Goal: Register for event/course

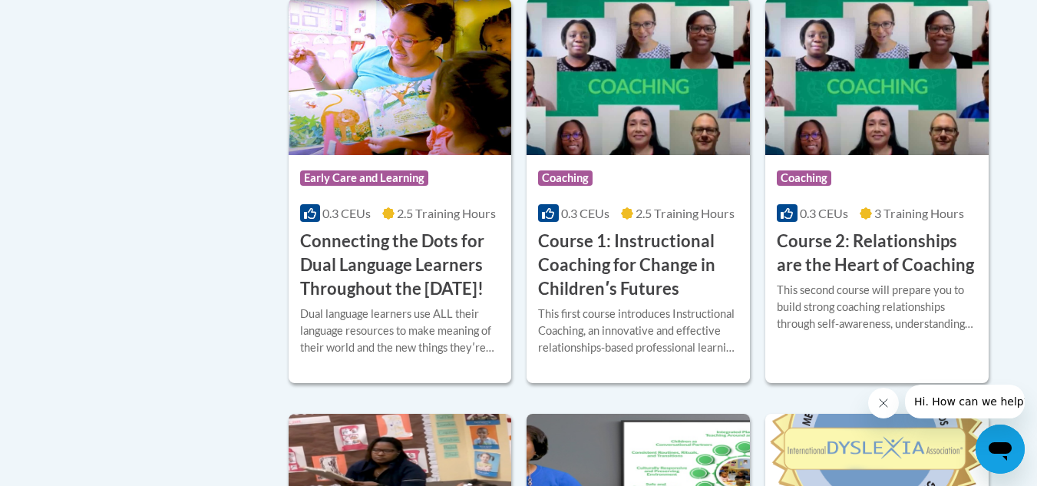
scroll to position [921, 0]
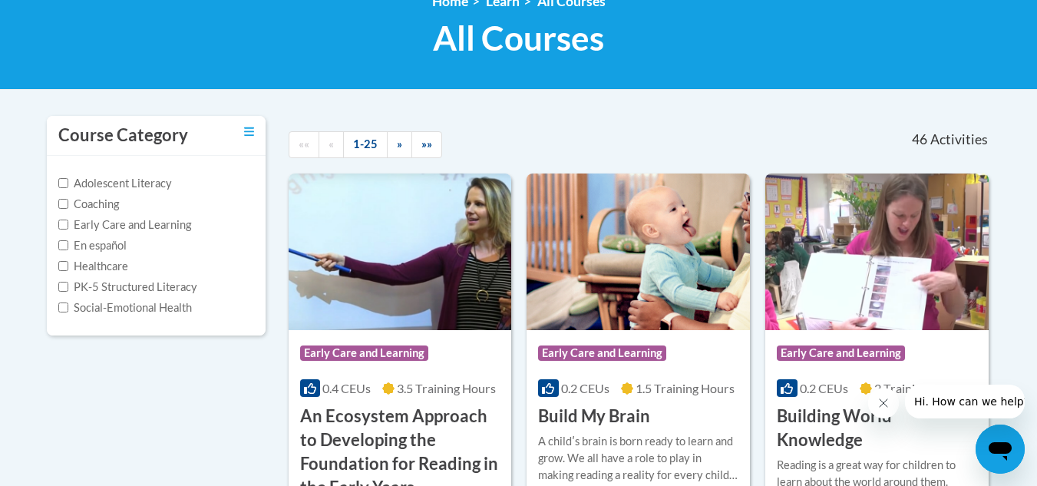
scroll to position [1698, 0]
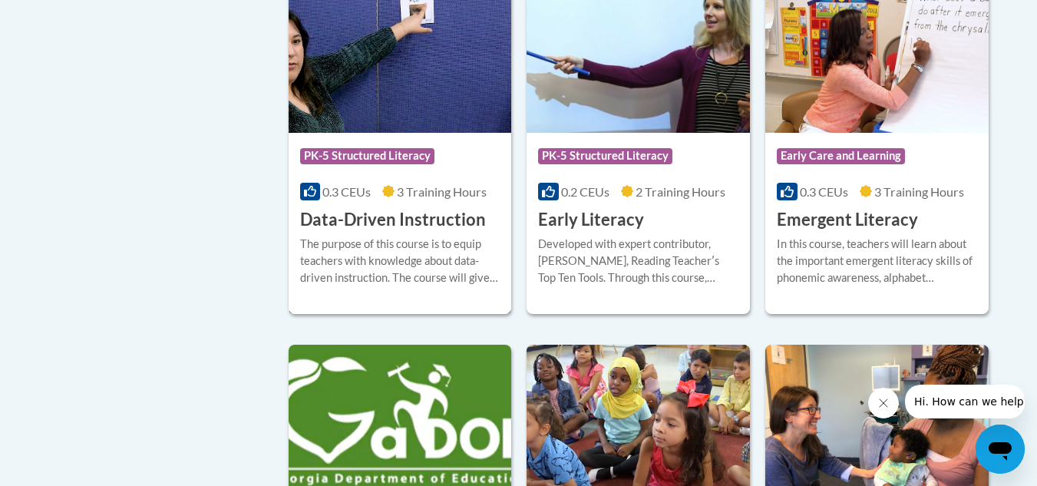
click at [438, 267] on div "The purpose of this course is to equip teachers with knowledge about data-drive…" at bounding box center [400, 261] width 200 height 51
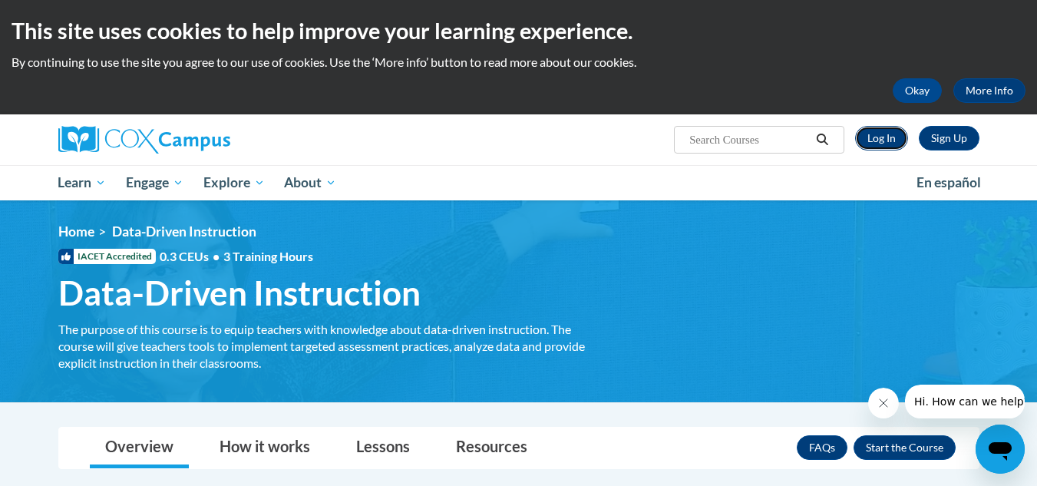
click at [898, 133] on link "Log In" at bounding box center [881, 138] width 53 height 25
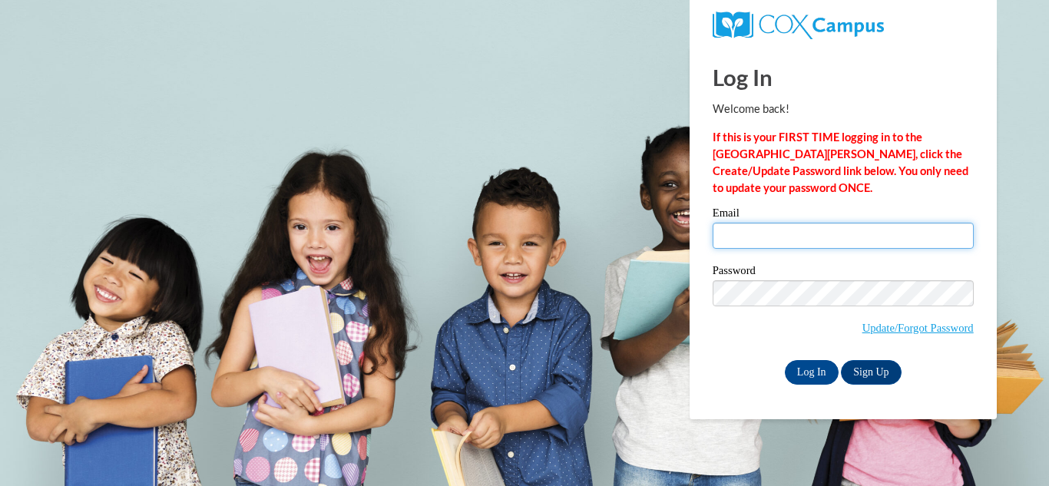
click at [862, 236] on input "Email" at bounding box center [843, 236] width 261 height 26
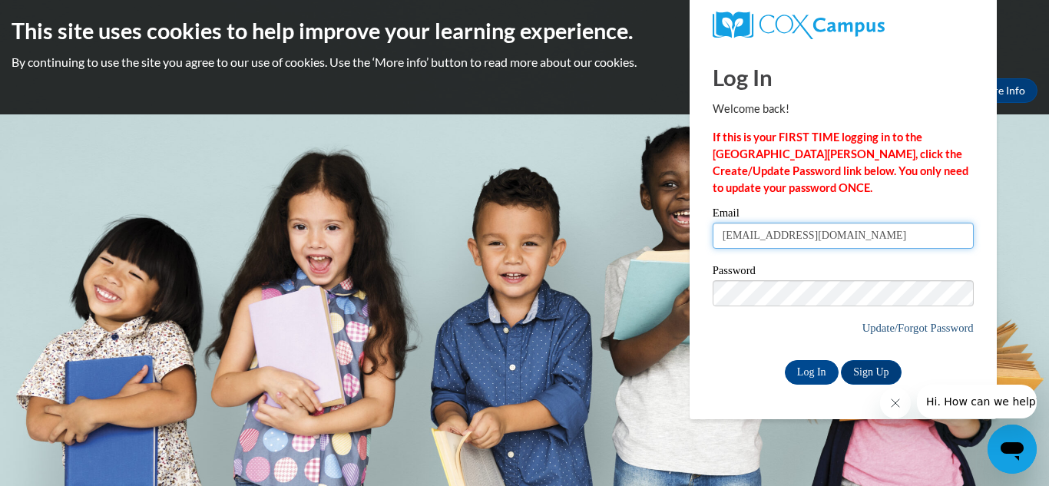
type input "elcason@valdosta.edu"
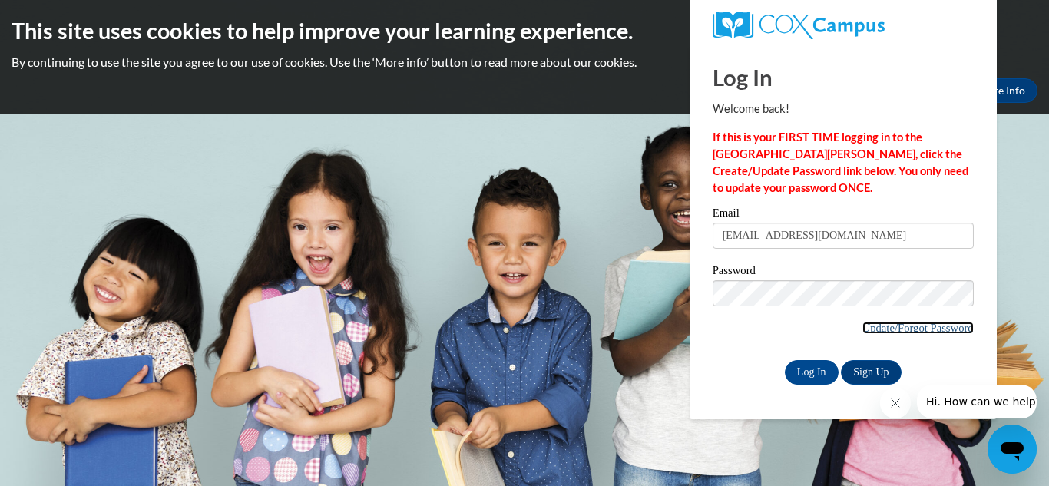
click at [929, 328] on link "Update/Forgot Password" at bounding box center [917, 328] width 111 height 12
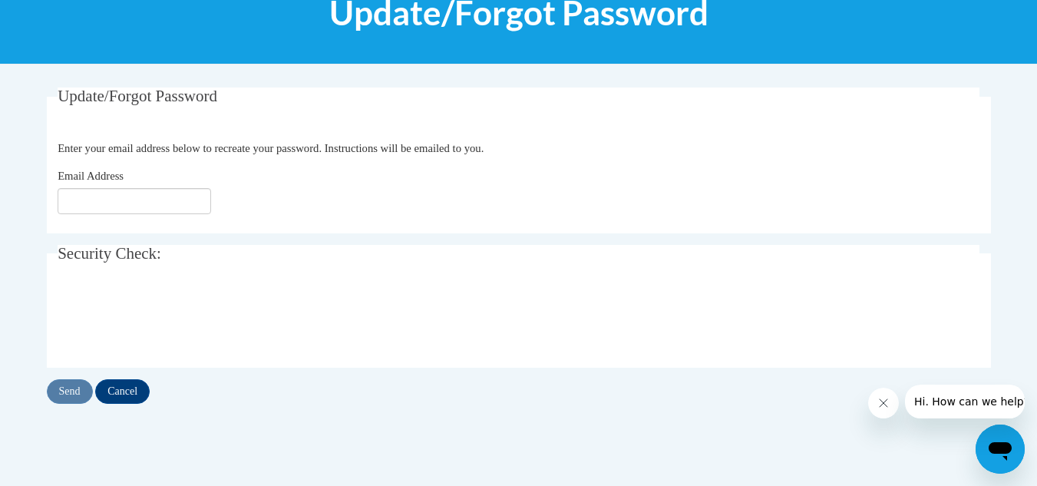
scroll to position [230, 0]
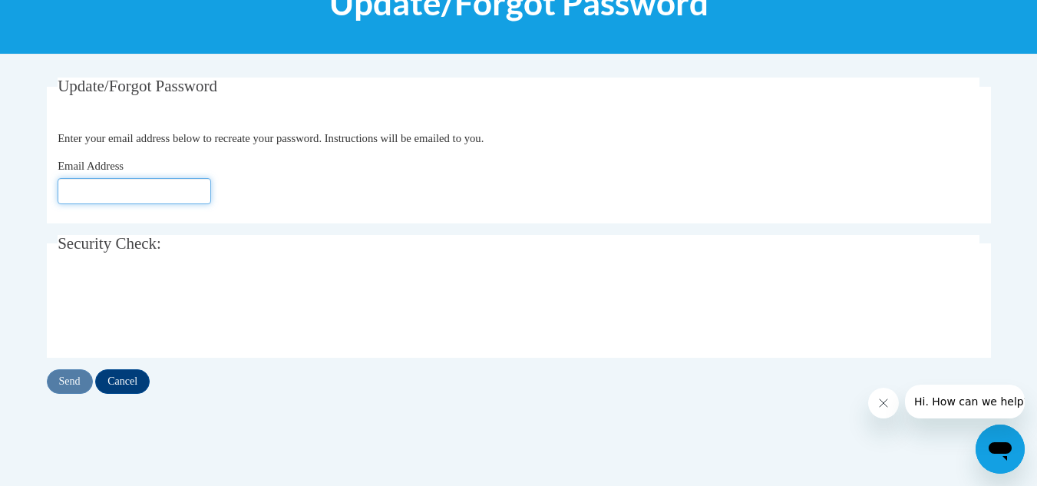
click at [154, 185] on input "Email Address" at bounding box center [135, 191] width 154 height 26
type input "[EMAIL_ADDRESS][DOMAIN_NAME]"
click at [74, 379] on input "Send" at bounding box center [70, 381] width 46 height 25
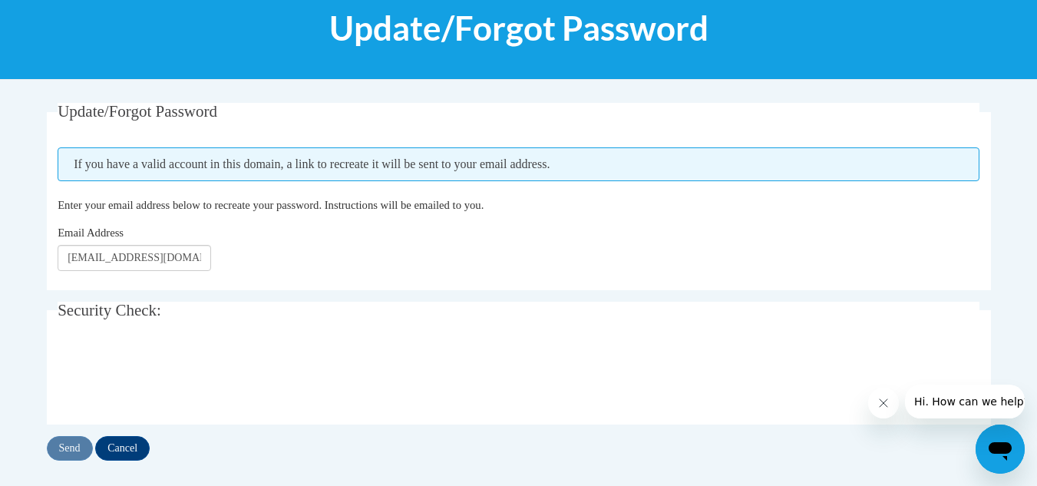
scroll to position [230, 0]
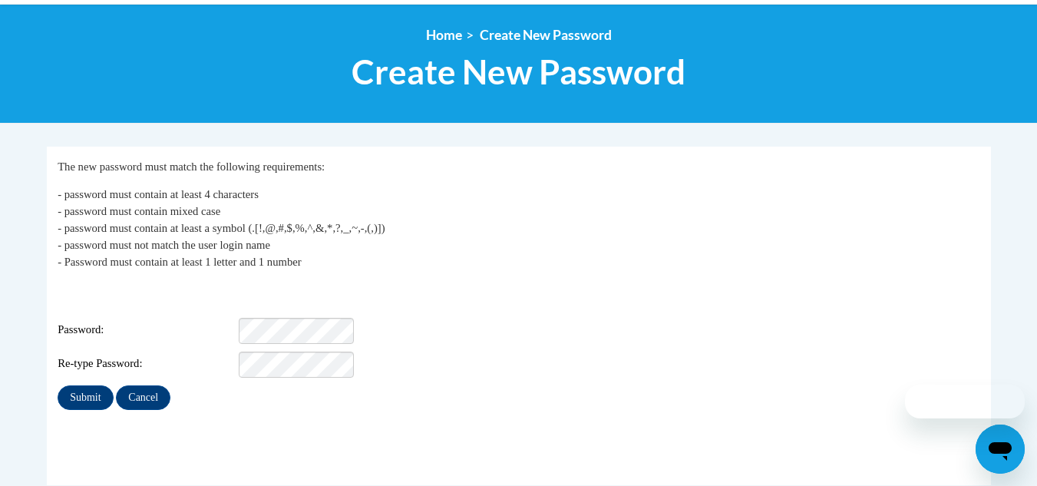
scroll to position [230, 0]
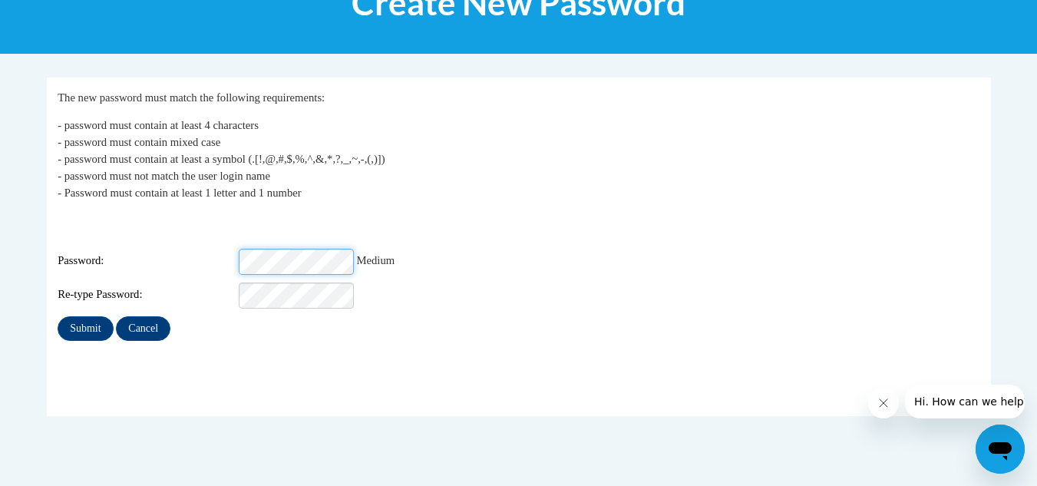
click at [58, 316] on input "Submit" at bounding box center [85, 328] width 55 height 25
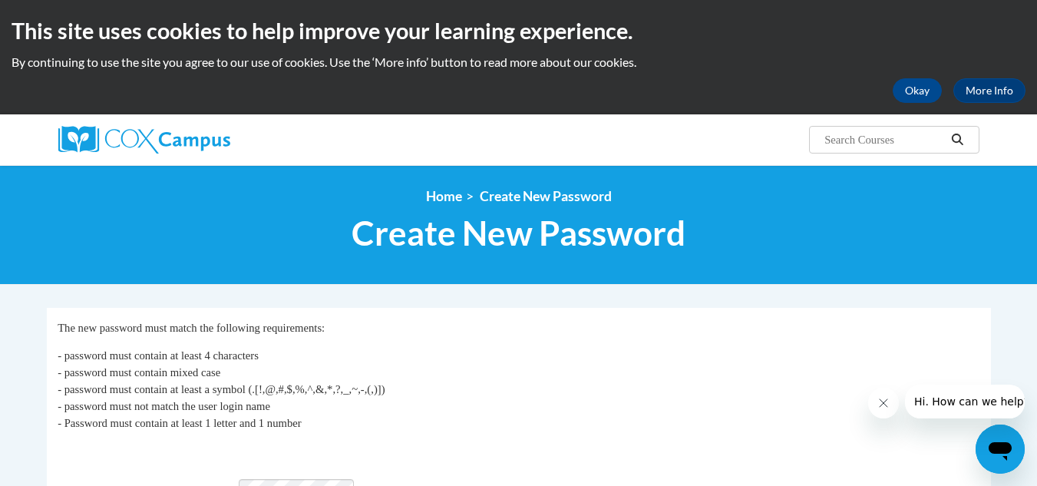
click at [844, 329] on p "The new password must match the following requirements:" at bounding box center [519, 327] width 922 height 17
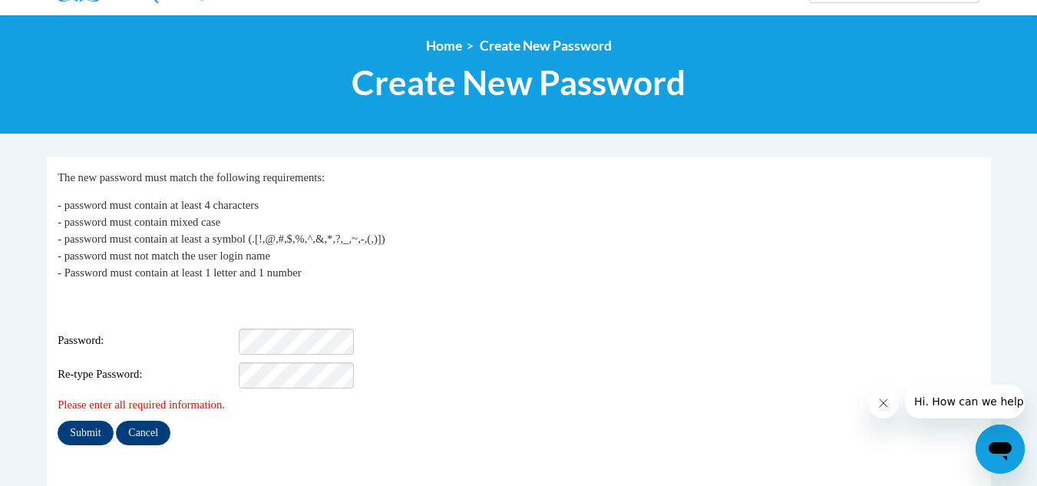
scroll to position [230, 0]
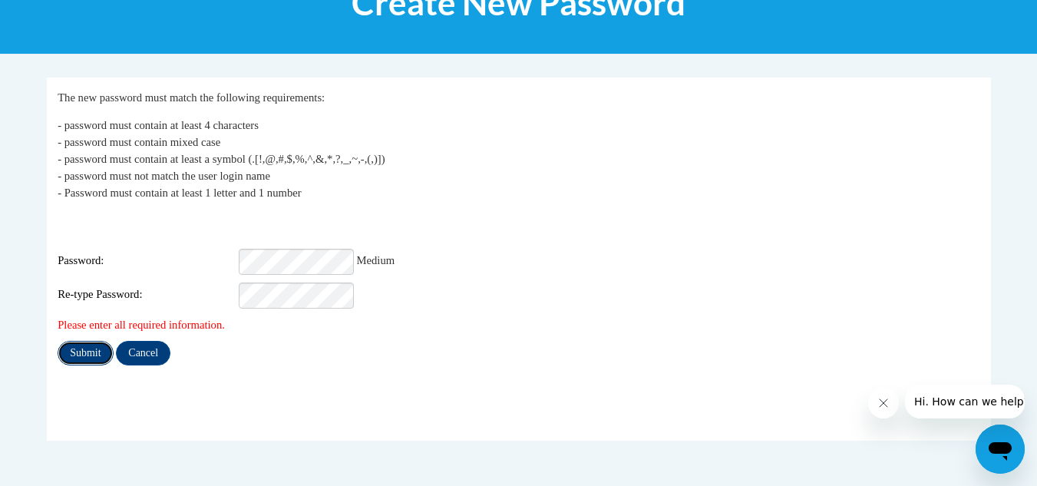
click at [87, 351] on input "Submit" at bounding box center [85, 353] width 55 height 25
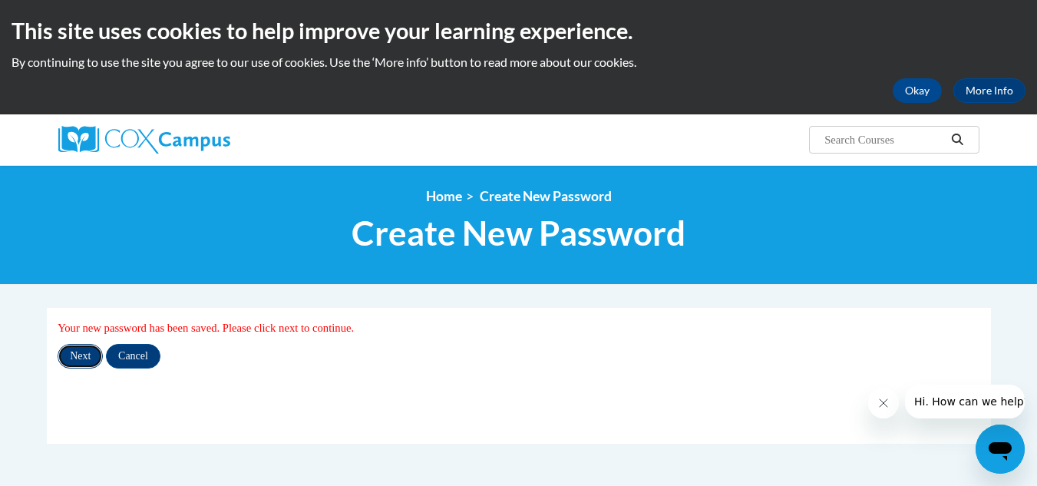
click at [92, 361] on input "Next" at bounding box center [80, 356] width 45 height 25
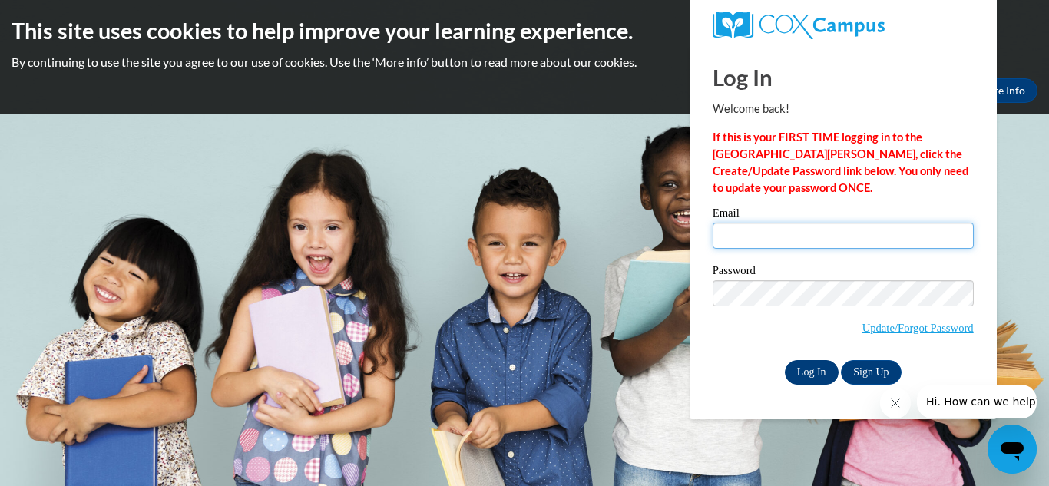
type input "elcason@valdosta.edu"
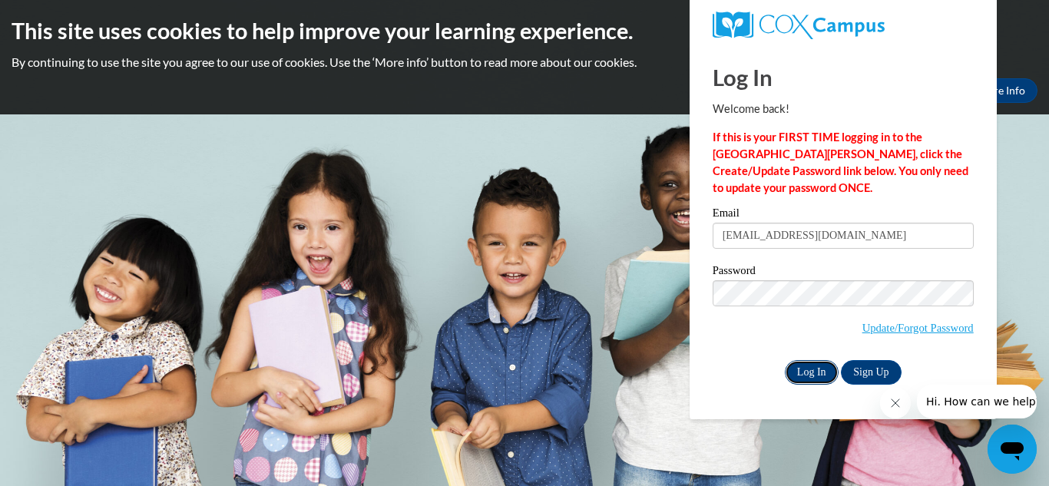
click at [825, 369] on input "Log In" at bounding box center [812, 372] width 54 height 25
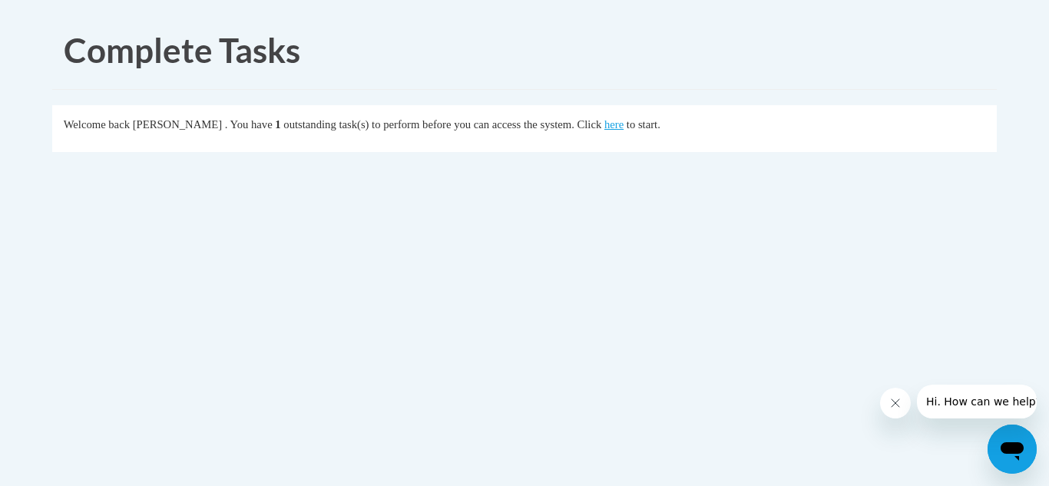
click at [652, 136] on fieldset "Welcome back [PERSON_NAME] . You have 1 outstanding task(s) to perform before y…" at bounding box center [524, 128] width 945 height 47
click at [624, 120] on link "here" at bounding box center [613, 124] width 19 height 12
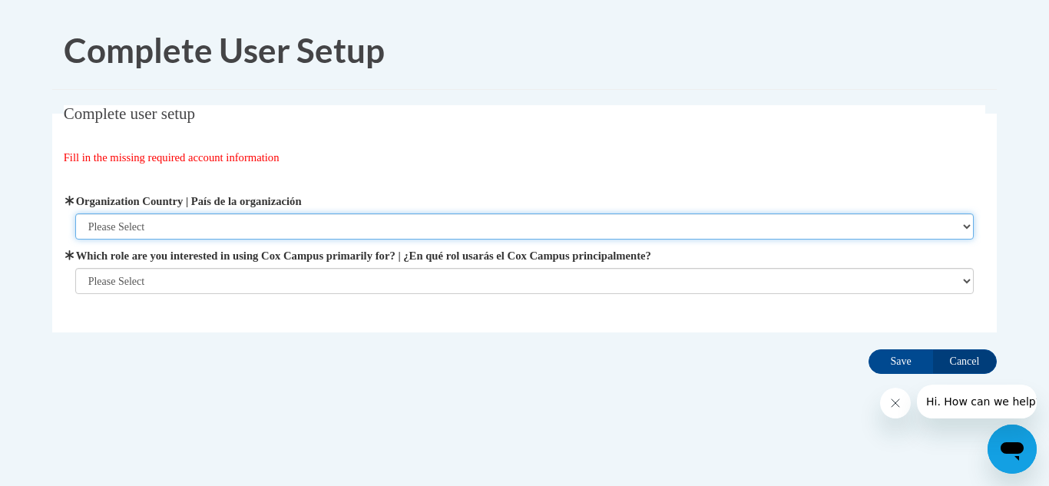
click at [277, 230] on select "Please Select [GEOGRAPHIC_DATA] | [GEOGRAPHIC_DATA] Outside of [GEOGRAPHIC_DATA…" at bounding box center [524, 226] width 899 height 26
select select "ad49bcad-a171-4b2e-b99c-48b446064914"
click at [75, 213] on select "Please Select [GEOGRAPHIC_DATA] | [GEOGRAPHIC_DATA] Outside of [GEOGRAPHIC_DATA…" at bounding box center [524, 226] width 899 height 26
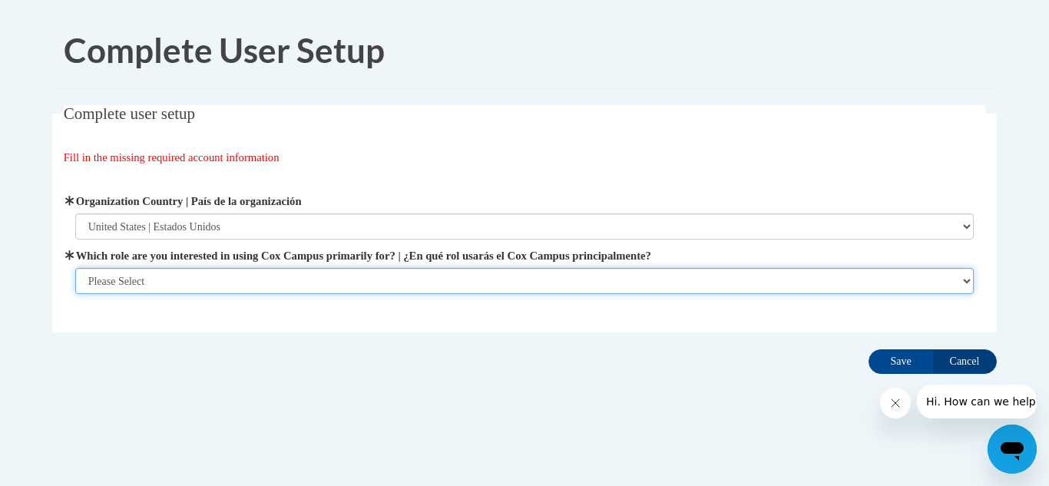
click at [264, 283] on select "Please Select College/University | Colegio/Universidad Community/Nonprofit Part…" at bounding box center [524, 281] width 899 height 26
select select "5a18ea06-2b54-4451-96f2-d152daf9eac5"
click at [75, 294] on select "Please Select College/University | Colegio/Universidad Community/Nonprofit Part…" at bounding box center [524, 281] width 899 height 26
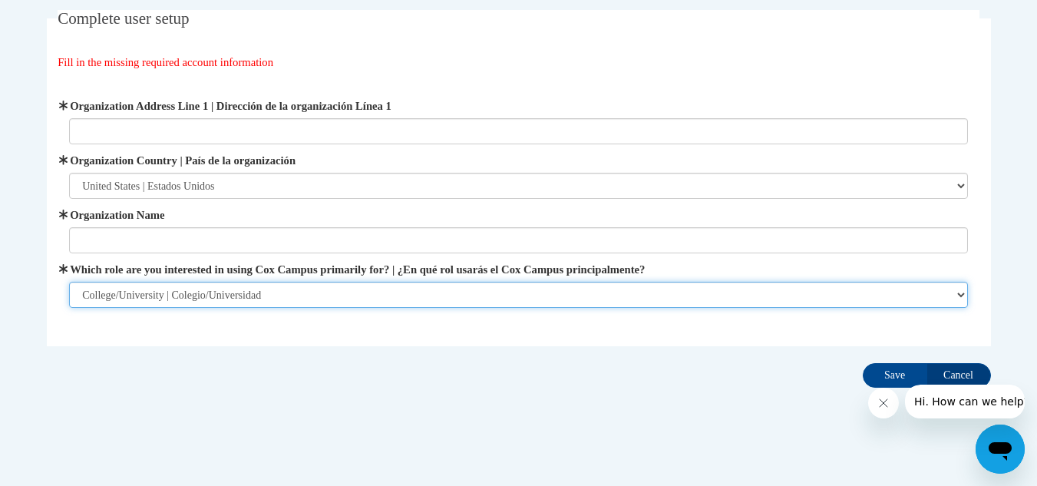
scroll to position [106, 0]
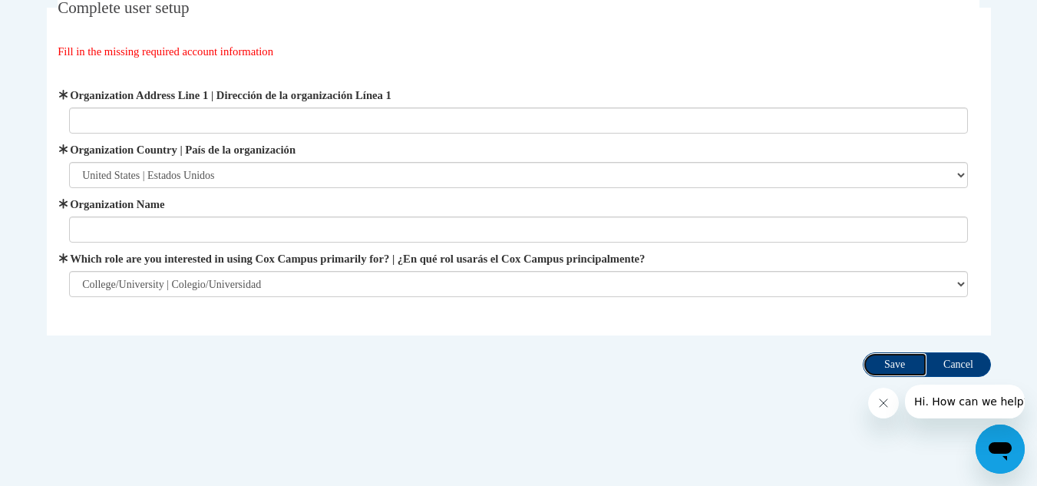
click at [875, 371] on input "Save" at bounding box center [895, 364] width 65 height 25
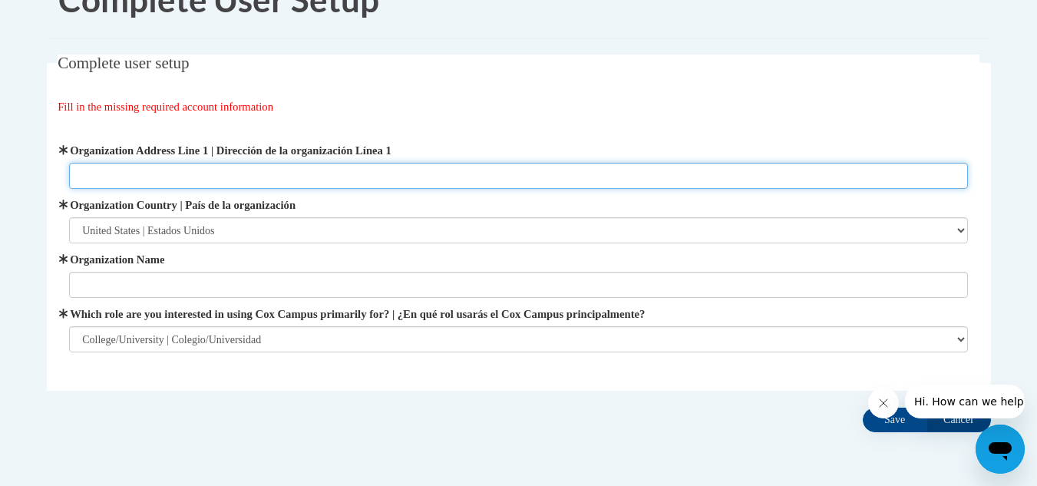
scroll to position [0, 0]
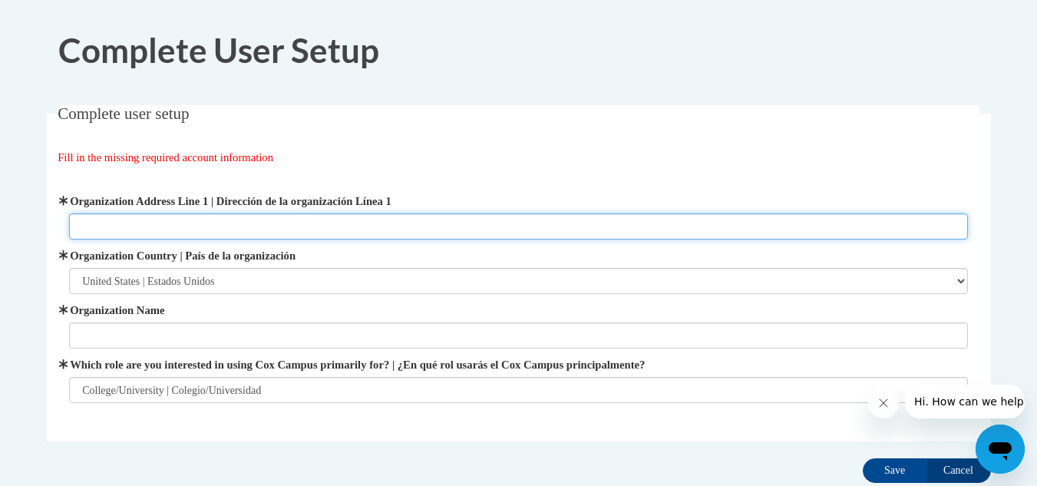
click at [208, 231] on input "Organization Address Line 1 | Dirección de la organización Línea 1" at bounding box center [518, 226] width 899 height 26
type input "[STREET_ADDRESS][PERSON_NAME]"
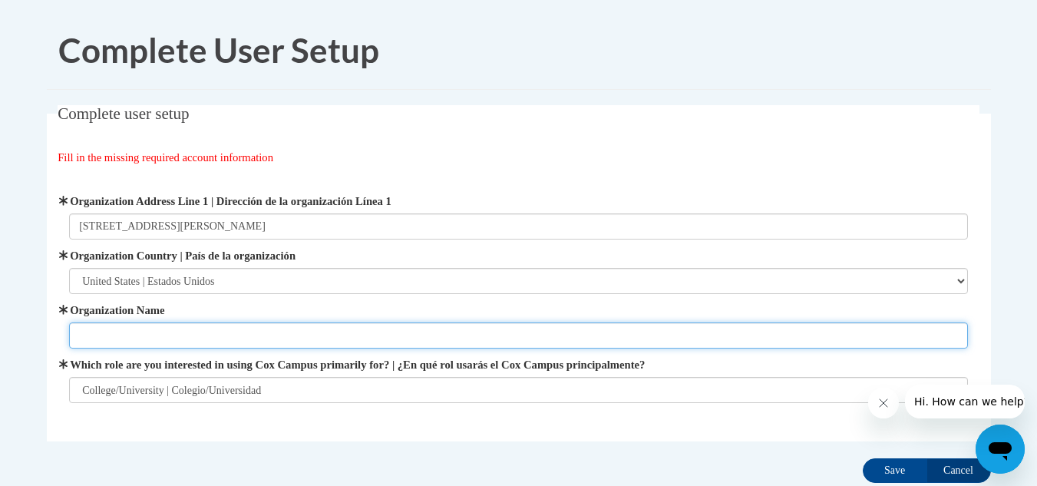
click at [211, 331] on input "Organization Name" at bounding box center [518, 336] width 899 height 26
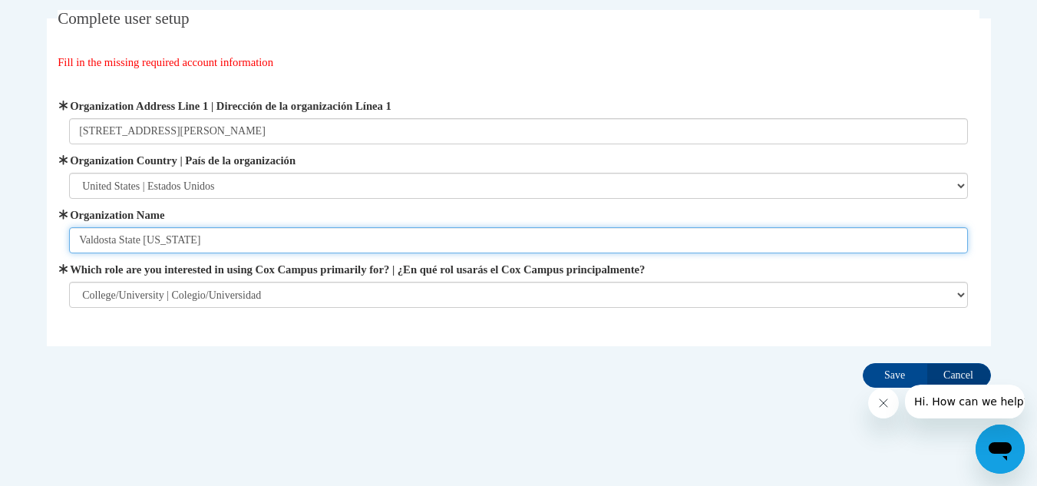
scroll to position [106, 0]
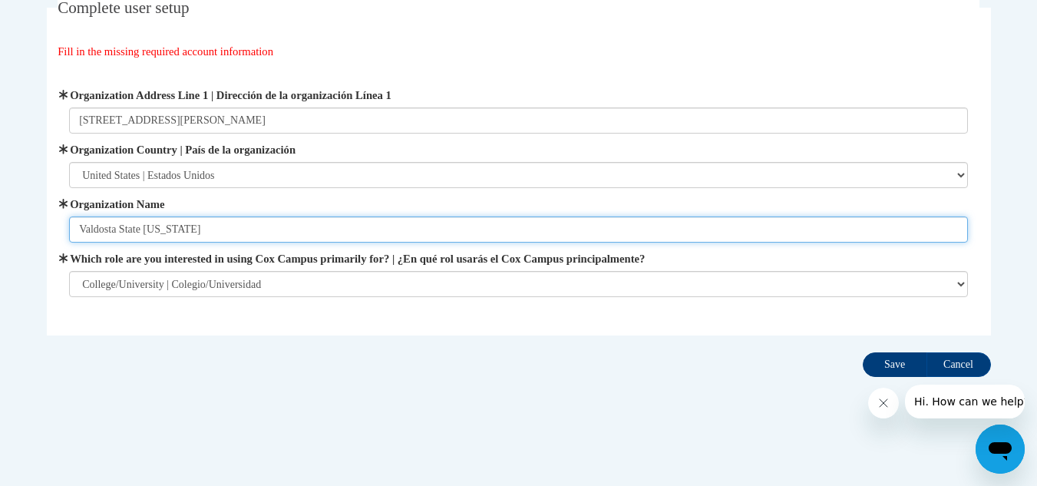
type input "Valdosta State [US_STATE]"
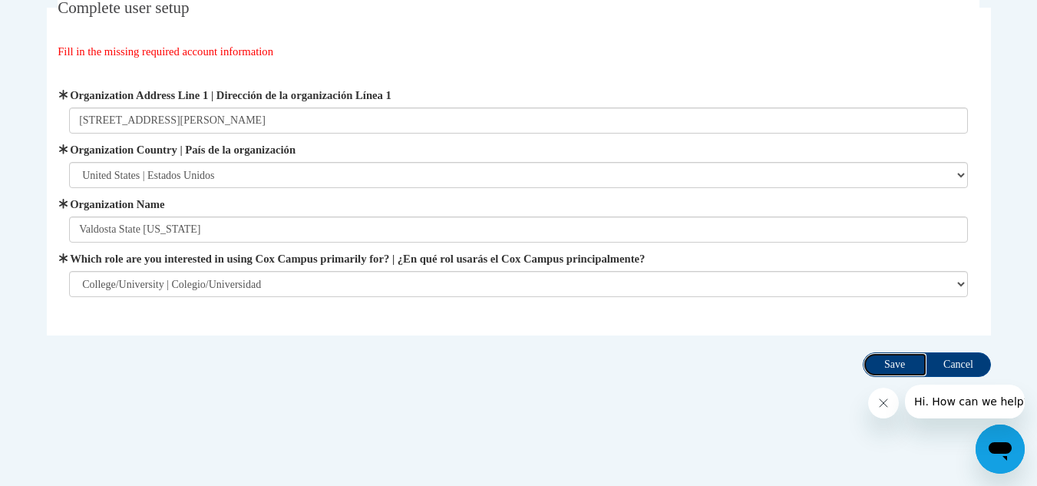
click at [904, 362] on input "Save" at bounding box center [895, 364] width 65 height 25
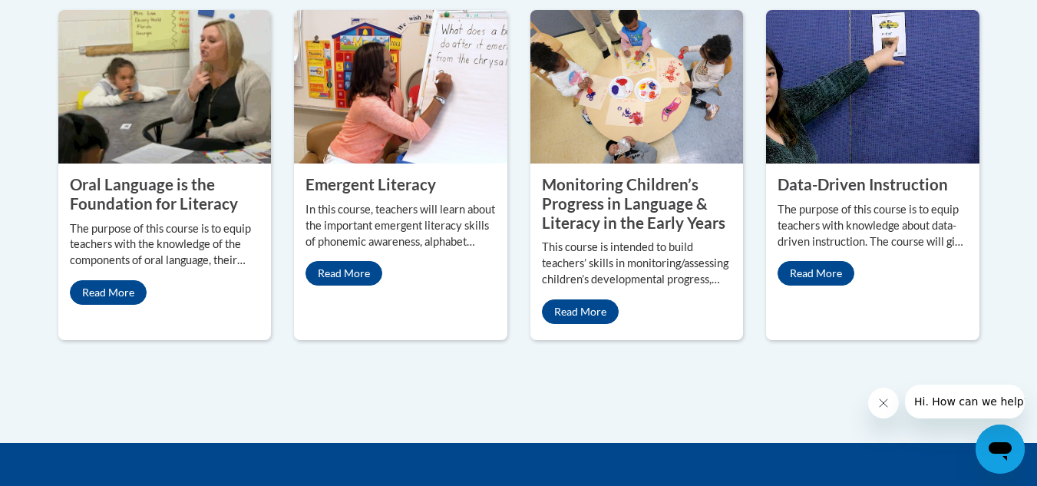
scroll to position [1459, 0]
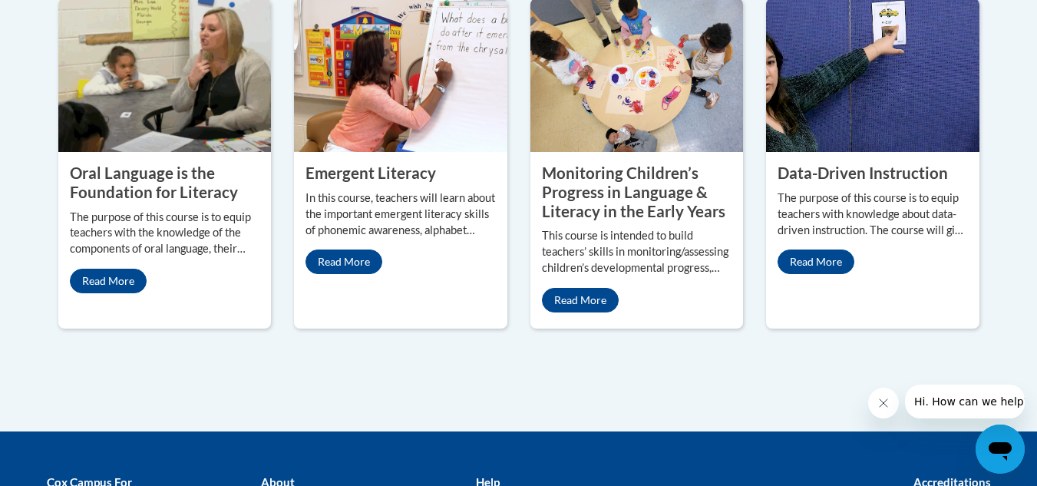
click at [909, 209] on p "The purpose of this course is to equip teachers with knowledge about data-drive…" at bounding box center [873, 214] width 190 height 48
click at [912, 107] on img at bounding box center [872, 75] width 213 height 154
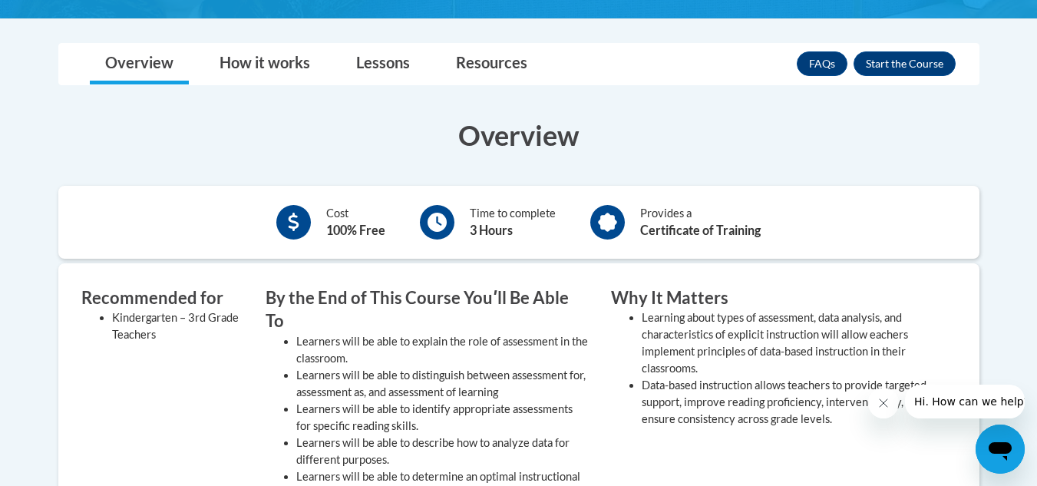
scroll to position [307, 0]
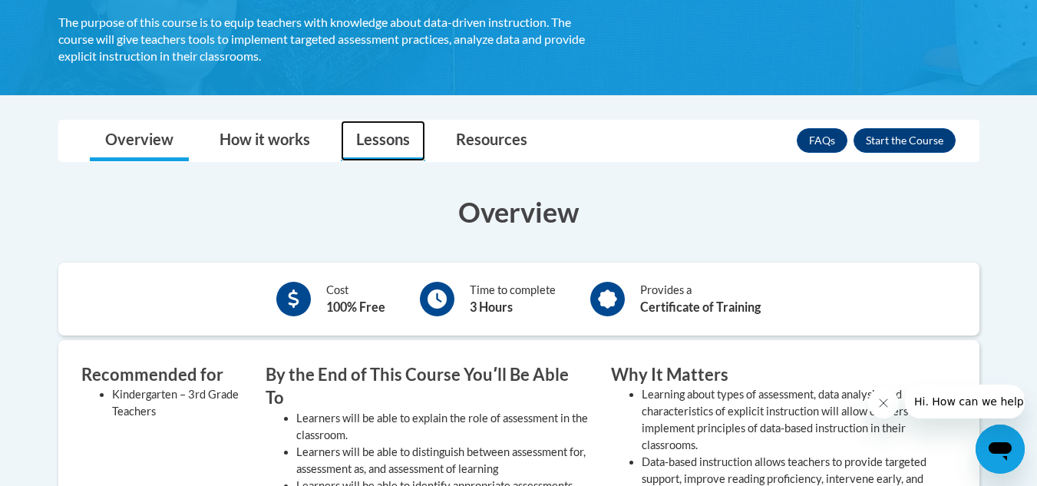
click at [384, 134] on link "Lessons" at bounding box center [383, 141] width 84 height 41
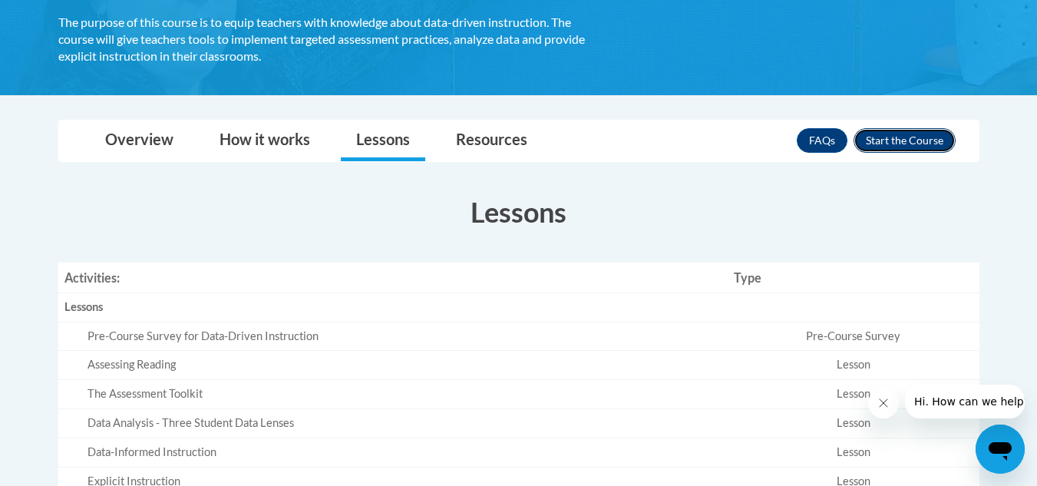
click at [945, 142] on button "Enroll" at bounding box center [905, 140] width 102 height 25
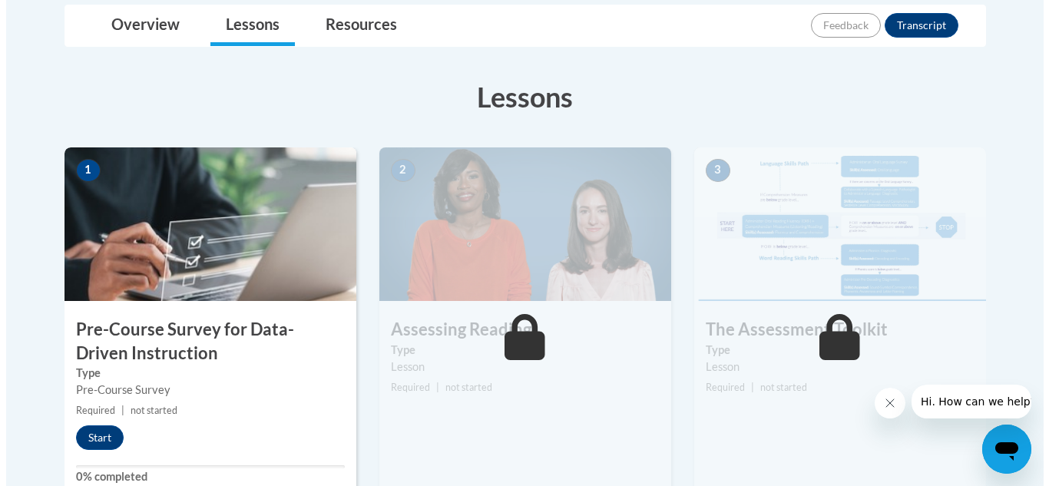
scroll to position [384, 0]
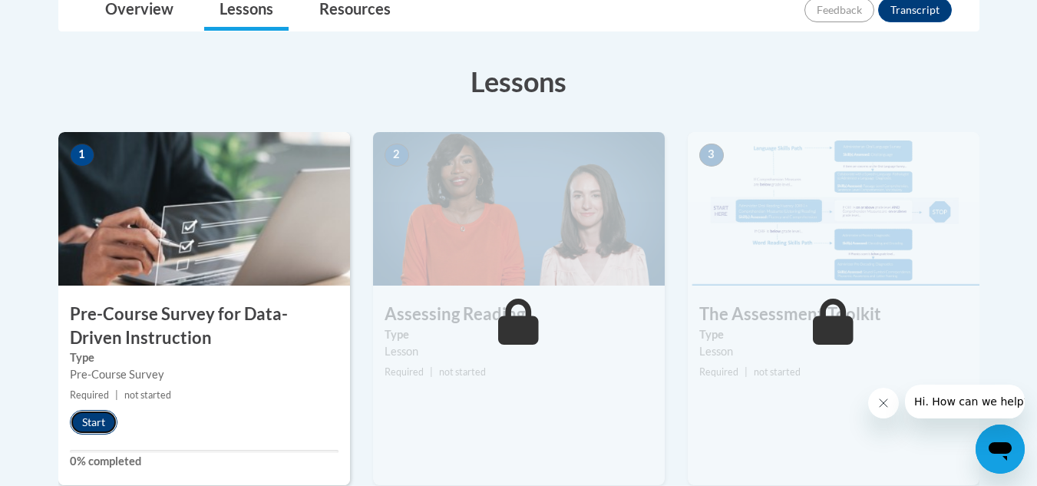
click at [108, 420] on button "Start" at bounding box center [94, 422] width 48 height 25
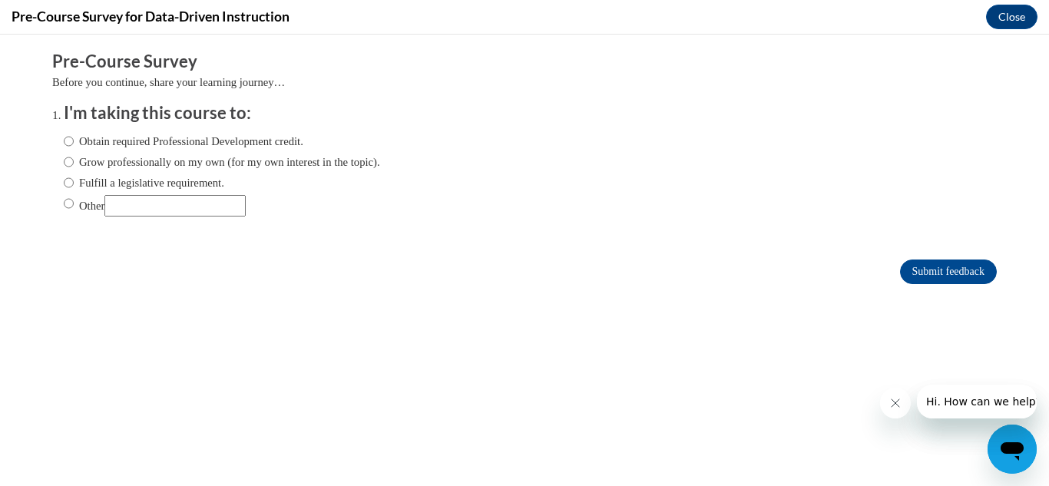
scroll to position [0, 0]
click at [169, 145] on label "Obtain required Professional Development credit." at bounding box center [184, 141] width 240 height 17
click at [74, 145] on input "Obtain required Professional Development credit." at bounding box center [69, 141] width 10 height 17
radio input "true"
click at [931, 263] on input "Submit feedback" at bounding box center [948, 272] width 97 height 25
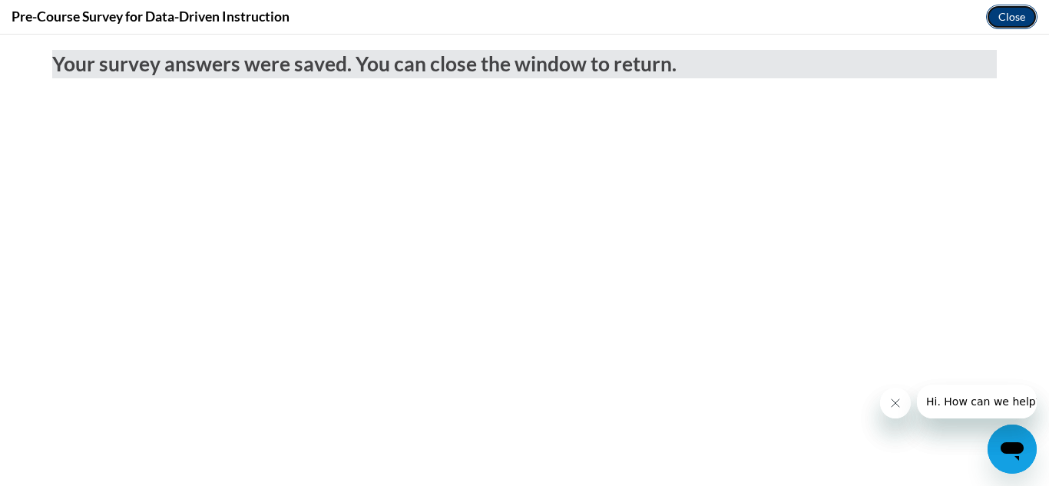
click at [1004, 26] on button "Close" at bounding box center [1011, 17] width 51 height 25
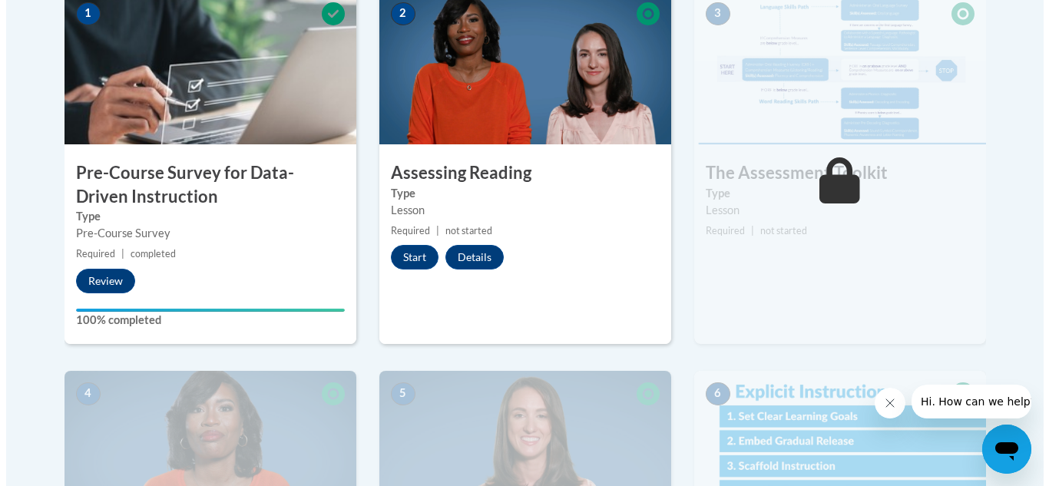
scroll to position [538, 0]
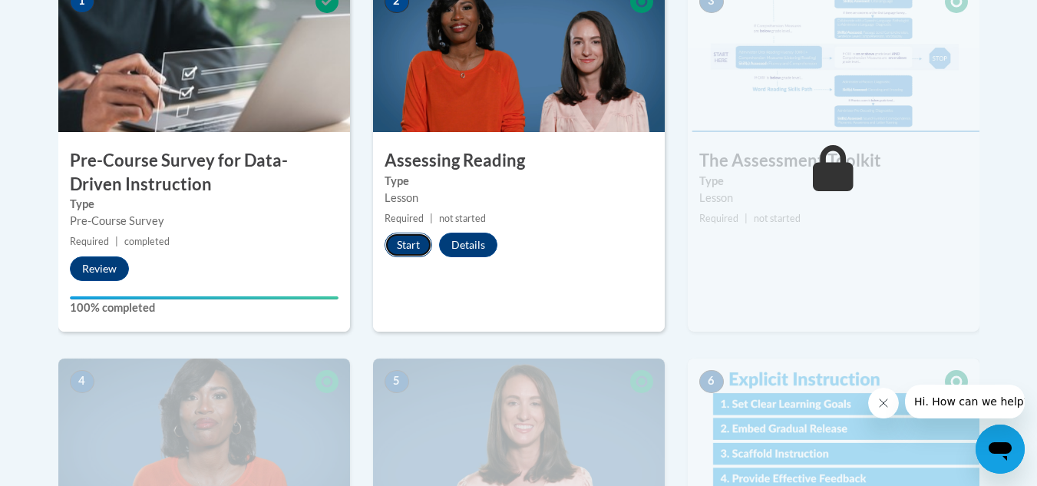
click at [406, 256] on button "Start" at bounding box center [409, 245] width 48 height 25
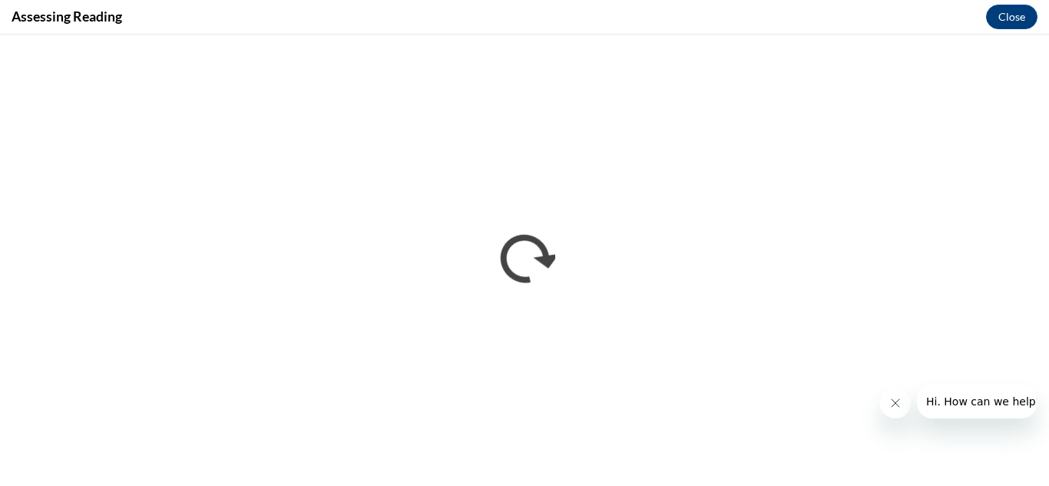
scroll to position [0, 0]
drag, startPoint x: 1012, startPoint y: 1, endPoint x: 725, endPoint y: 28, distance: 288.5
click at [725, 28] on div "Assessing Reading Close" at bounding box center [524, 17] width 1049 height 35
click at [1026, 11] on button "Close" at bounding box center [1011, 17] width 51 height 25
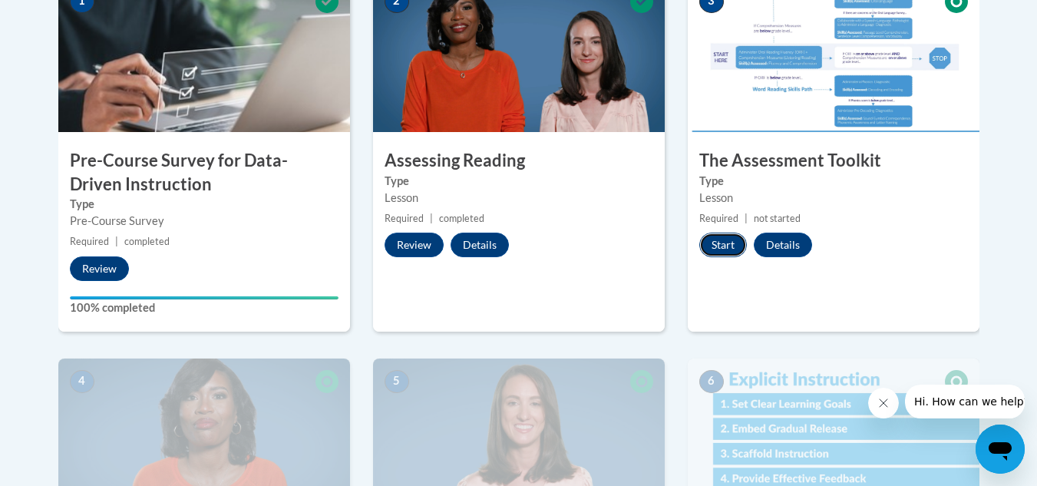
click at [721, 245] on button "Start" at bounding box center [724, 245] width 48 height 25
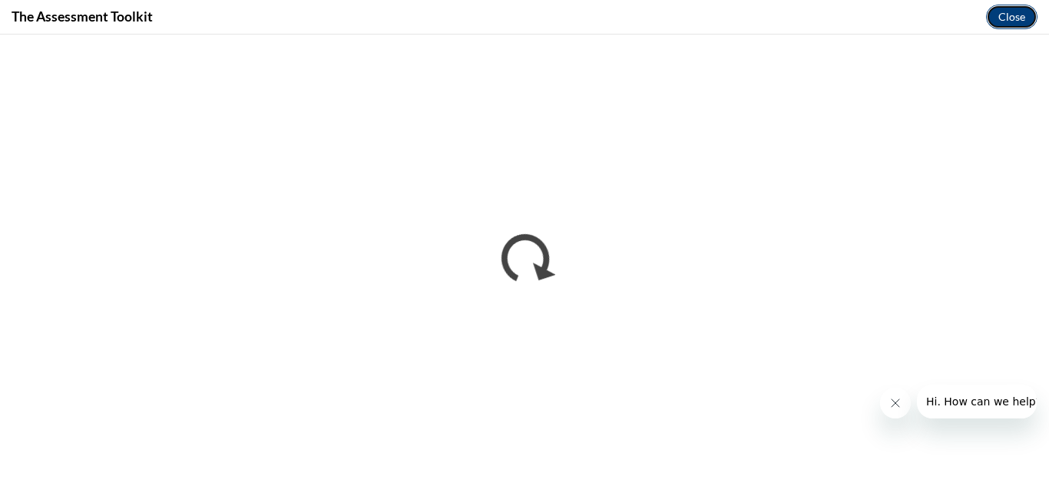
click at [1029, 20] on button "Close" at bounding box center [1011, 17] width 51 height 25
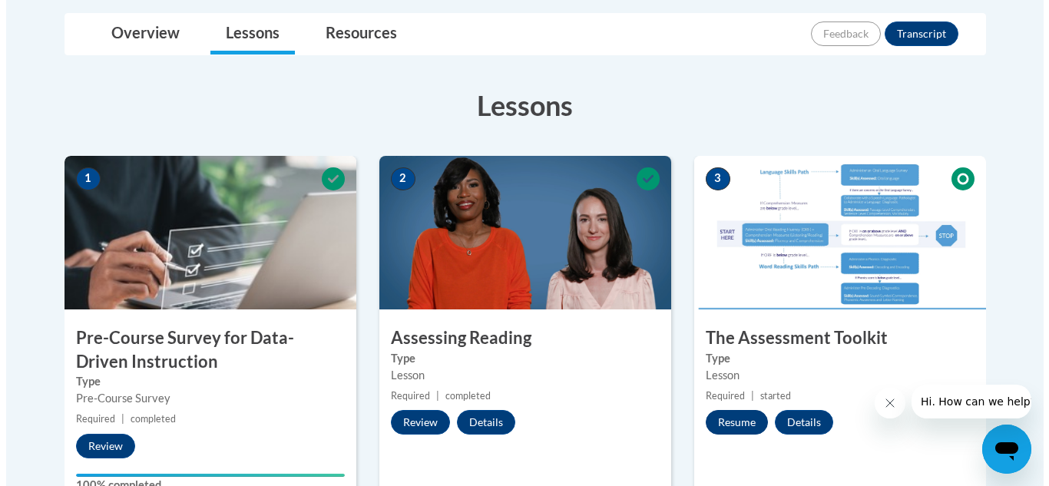
scroll to position [461, 0]
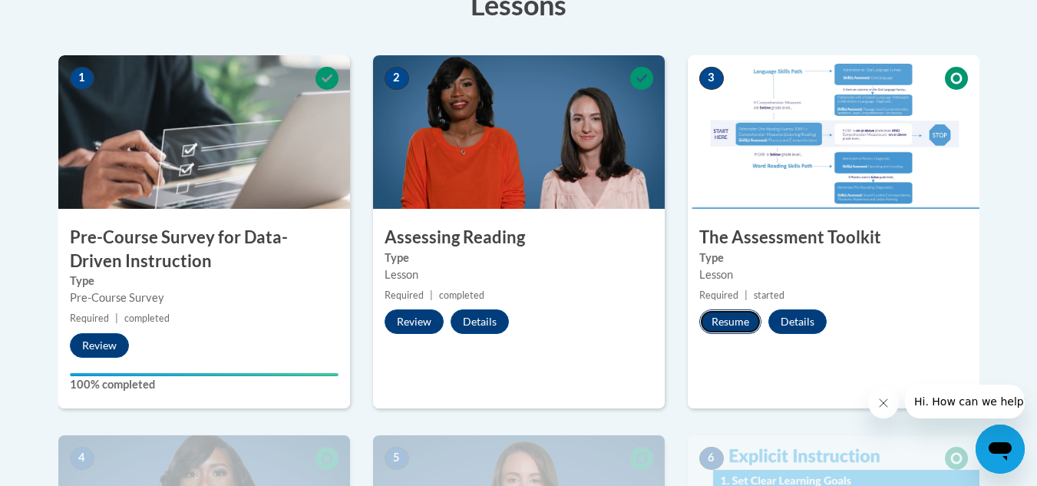
click at [748, 320] on button "Resume" at bounding box center [731, 321] width 62 height 25
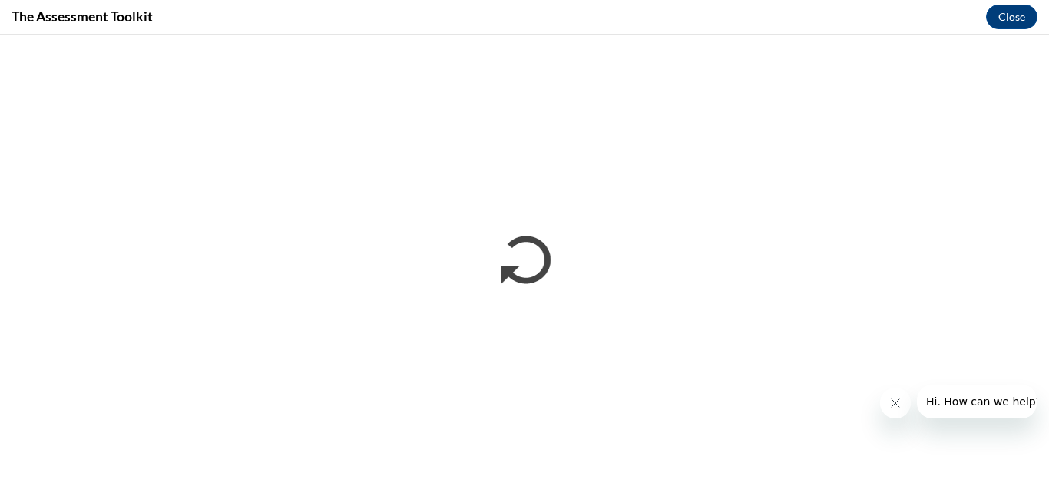
scroll to position [0, 0]
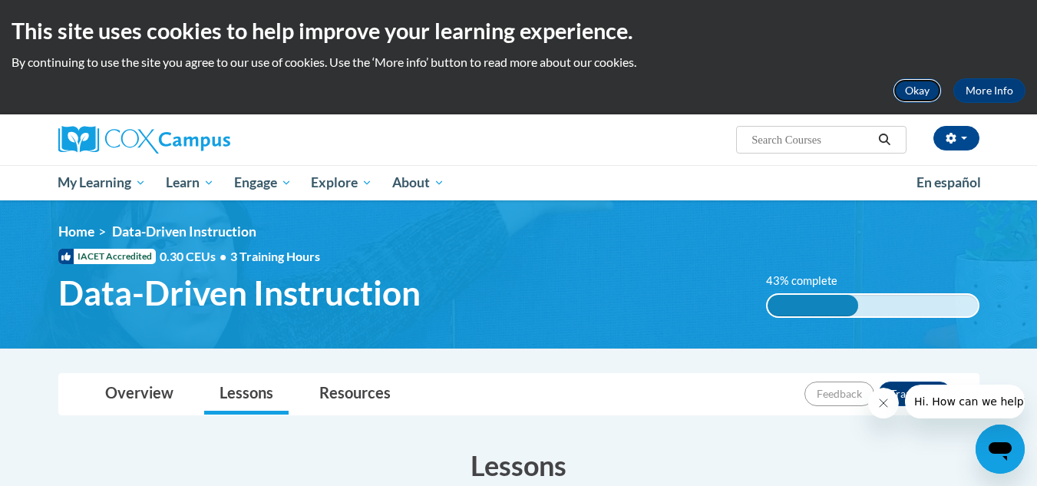
click at [907, 84] on button "Okay" at bounding box center [917, 90] width 49 height 25
